Goal: Navigation & Orientation: Go to known website

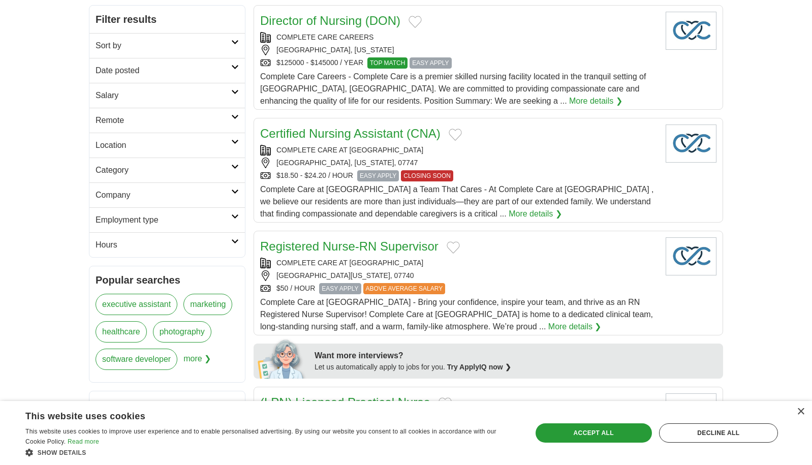
scroll to position [152, 0]
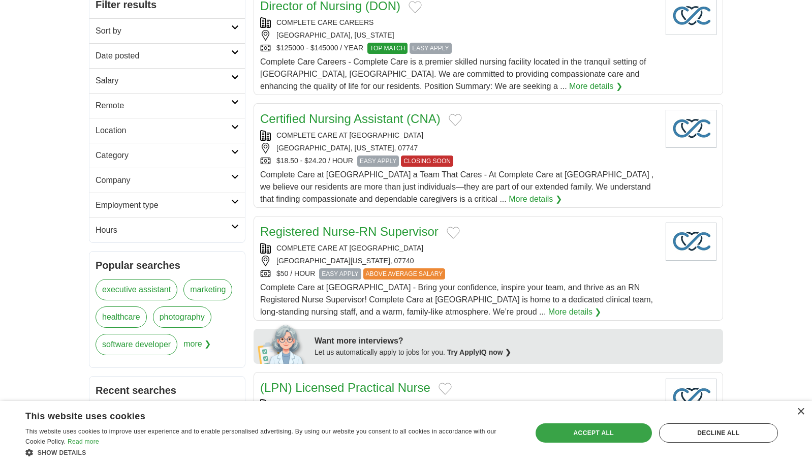
click at [625, 436] on div "Accept all" at bounding box center [594, 432] width 116 height 19
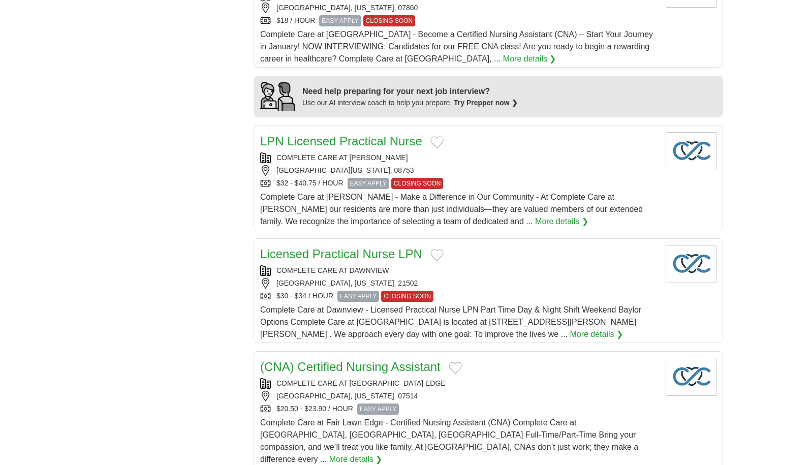
scroll to position [915, 0]
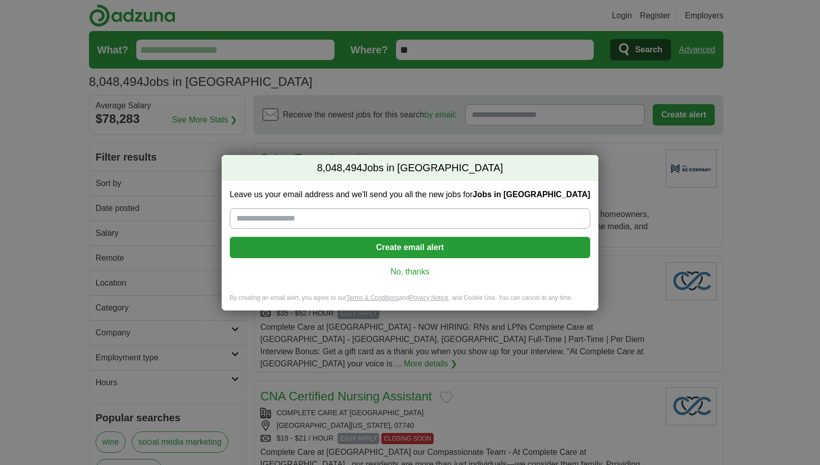
click at [418, 275] on link "No, thanks" at bounding box center [410, 271] width 344 height 11
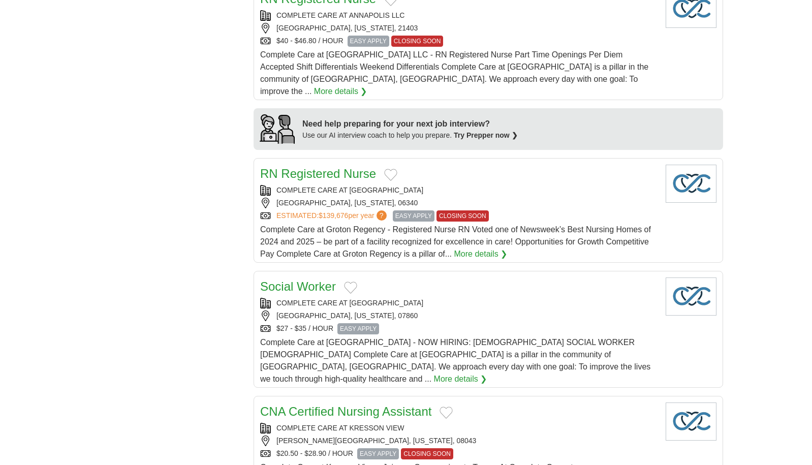
scroll to position [1067, 0]
